Goal: Find specific page/section: Locate a particular part of the current website

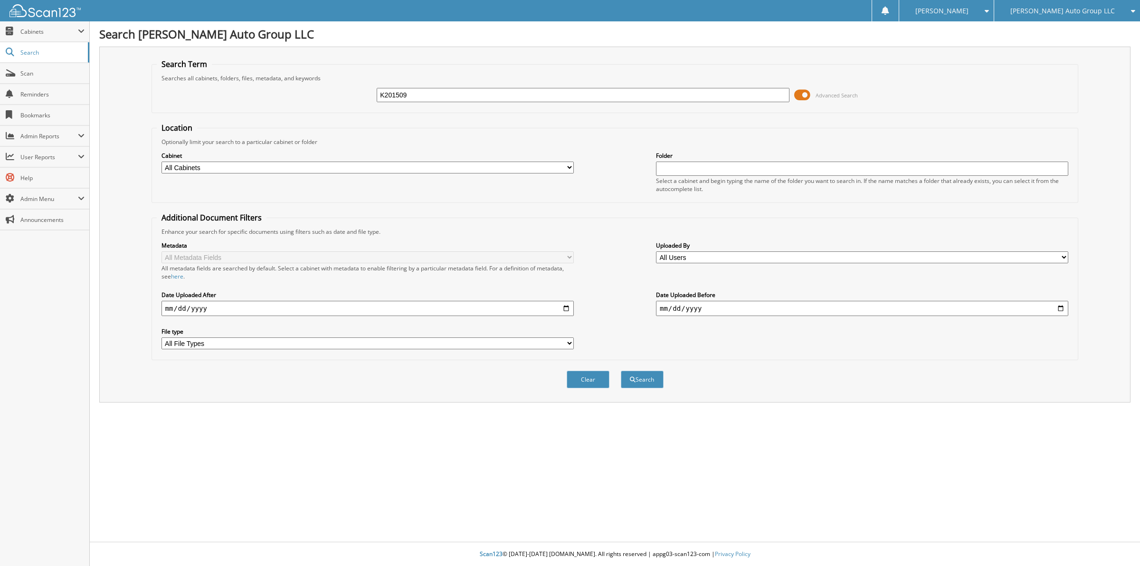
type input "K201509"
click at [621, 370] on button "Search" at bounding box center [642, 379] width 43 height 18
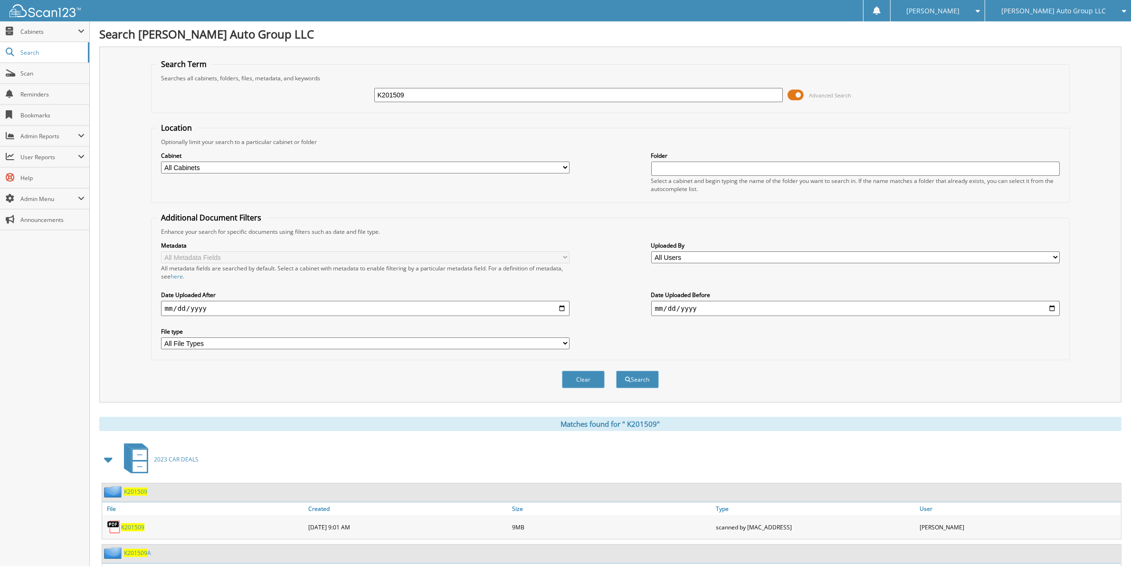
scroll to position [79, 0]
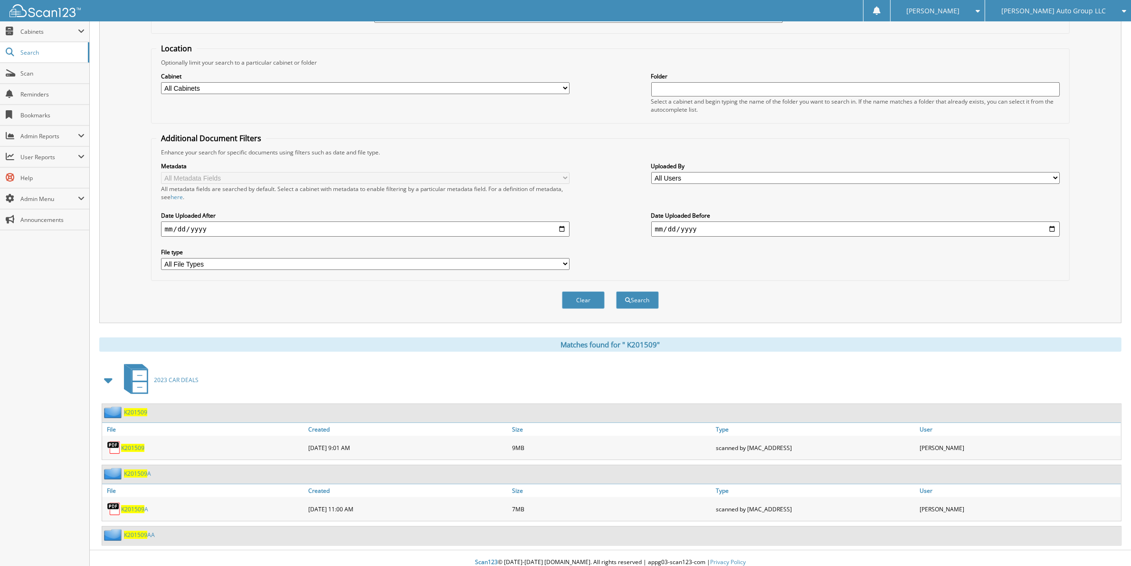
click at [130, 408] on span "K 2 0 1 5 0 9" at bounding box center [135, 412] width 23 height 8
